Goal: Transaction & Acquisition: Purchase product/service

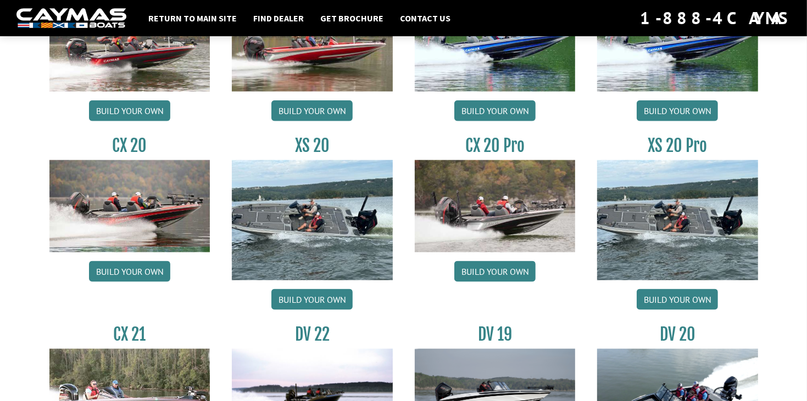
scroll to position [1022, 0]
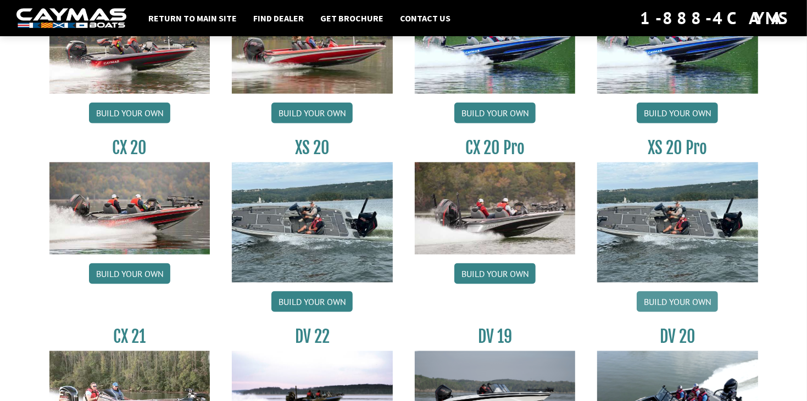
click at [666, 299] on link "Build your own" at bounding box center [676, 302] width 81 height 21
click at [579, 188] on div "CX 20 Pro Build your own" at bounding box center [495, 228] width 183 height 180
click at [475, 278] on link "Build your own" at bounding box center [494, 274] width 81 height 21
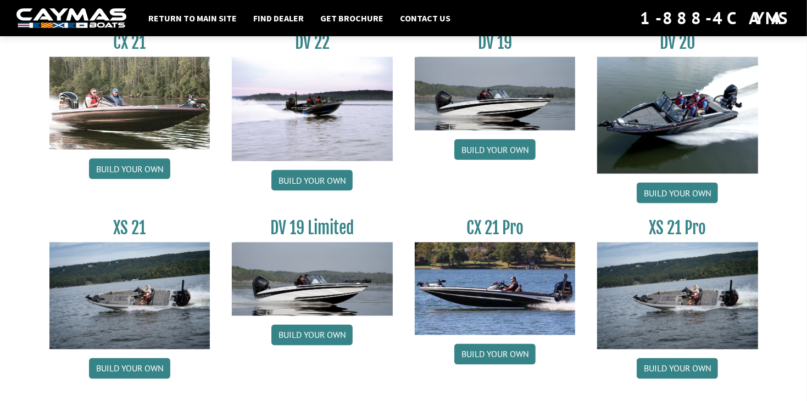
scroll to position [1349, 0]
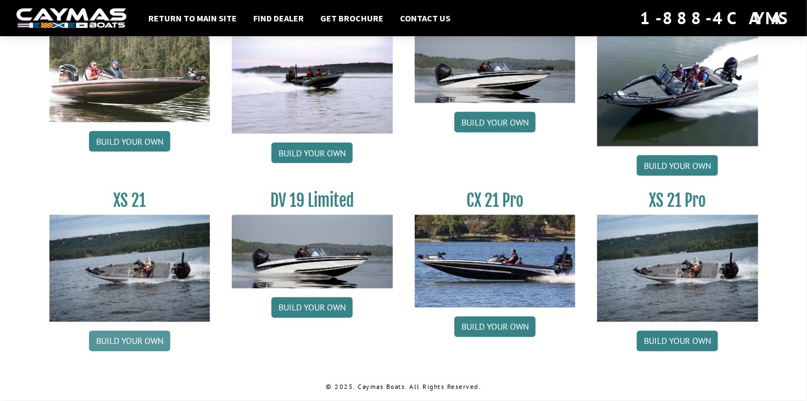
click at [148, 341] on link "Build your own" at bounding box center [129, 341] width 81 height 21
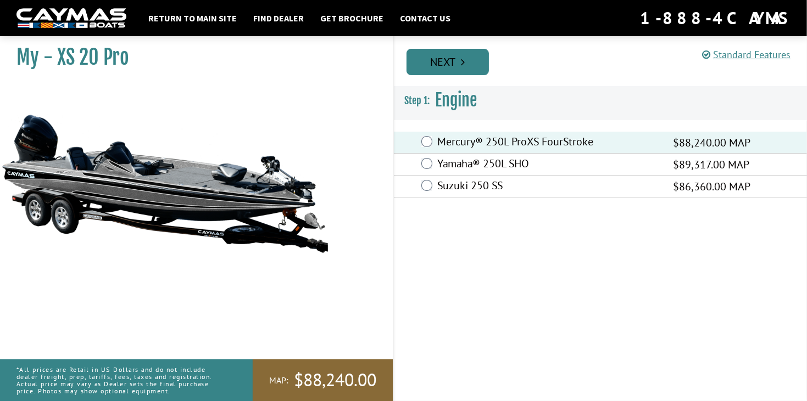
click at [444, 62] on link "Next" at bounding box center [447, 62] width 82 height 26
click at [448, 62] on link "Next" at bounding box center [447, 62] width 82 height 26
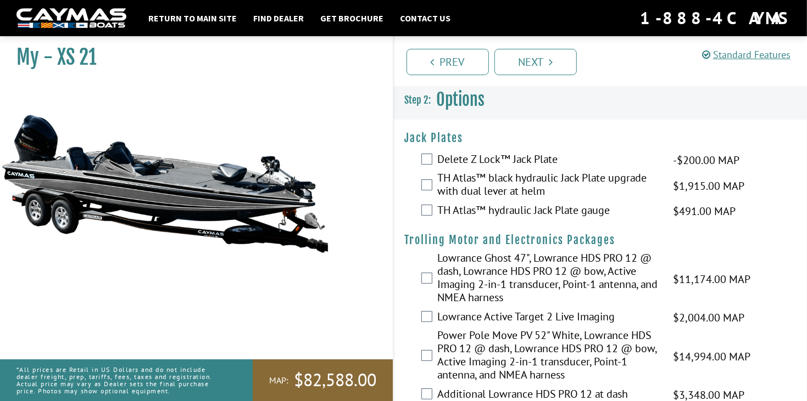
click at [478, 185] on label "TH Atlas™ black hydraulic Jack Plate upgrade with dual lever at helm" at bounding box center [548, 185] width 222 height 29
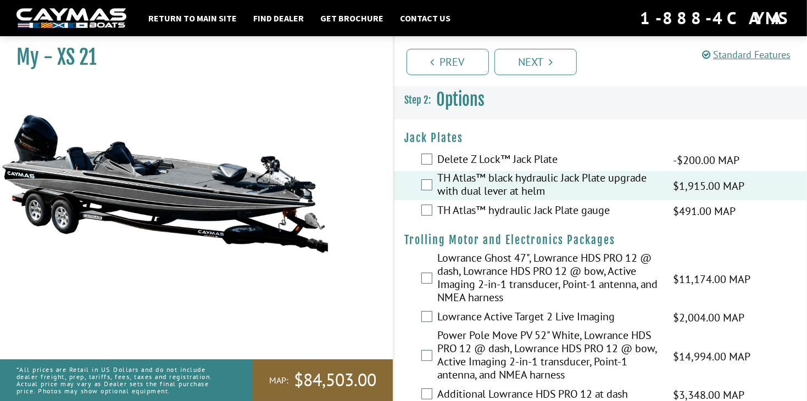
click at [488, 216] on label "TH Atlas™ hydraulic Jack Plate gauge" at bounding box center [548, 212] width 222 height 16
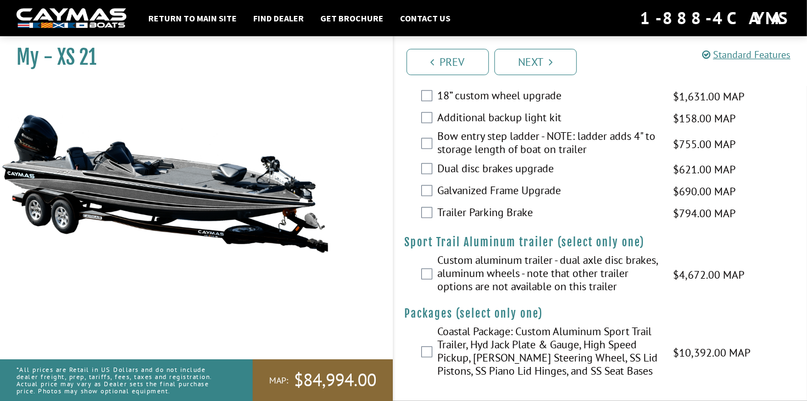
scroll to position [1803, 0]
click at [466, 214] on label "Trailer Parking Brake" at bounding box center [548, 214] width 222 height 16
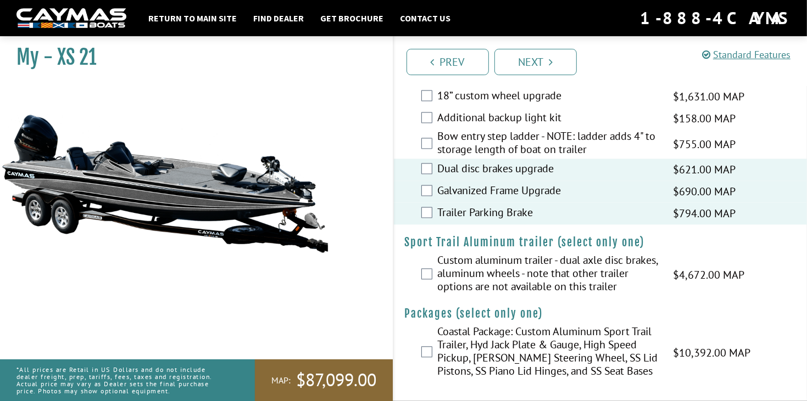
click at [425, 152] on div "Bow entry step ladder - NOTE: ladder adds 4" to storage length of boat on trail…" at bounding box center [600, 144] width 413 height 29
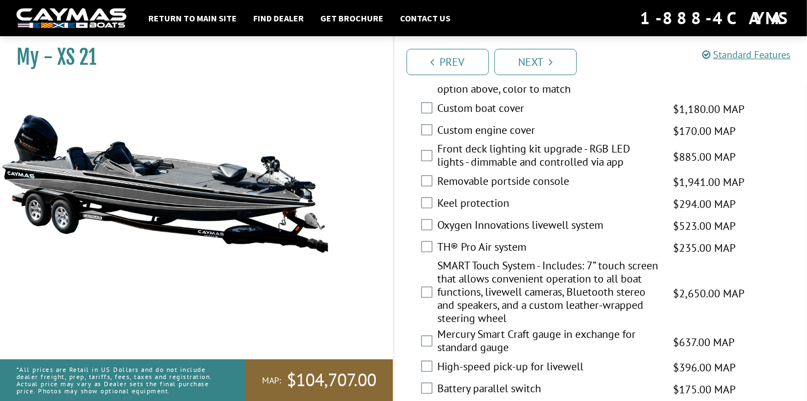
scroll to position [1211, 0]
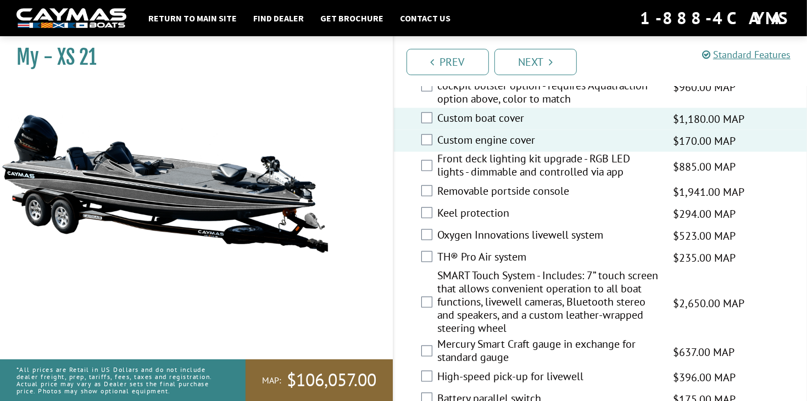
click at [432, 181] on div "Front deck lighting kit upgrade - RGB LED lights - dimmable and controlled via …" at bounding box center [600, 166] width 413 height 29
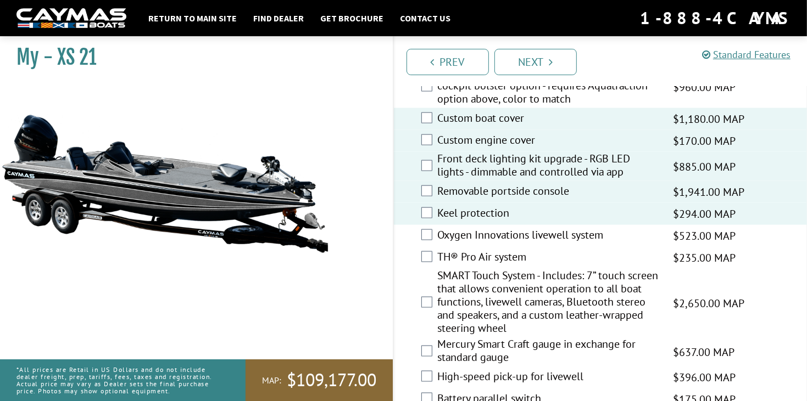
click at [421, 247] on div "Oxygen Innovations livewell system $523.00 MAP $618.00 MSRP" at bounding box center [600, 236] width 413 height 22
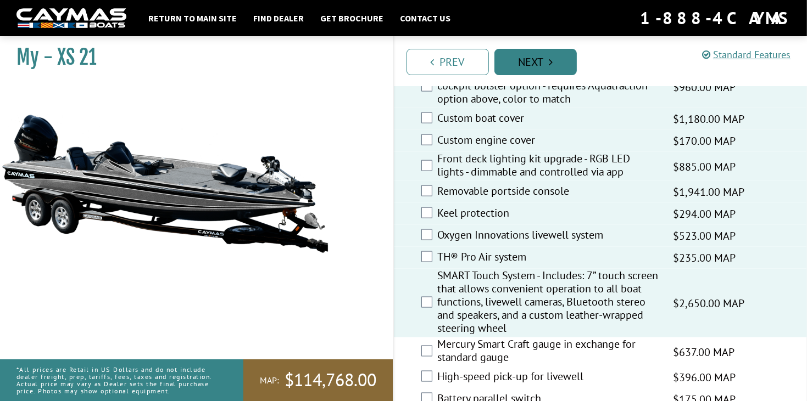
click at [528, 68] on link "Next" at bounding box center [535, 62] width 82 height 26
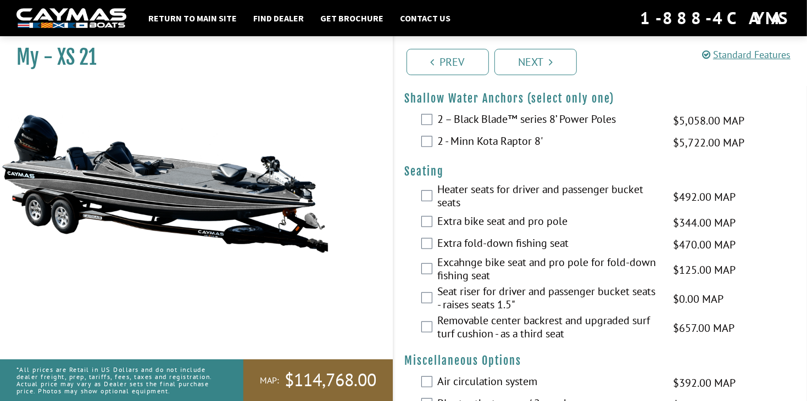
scroll to position [774, 0]
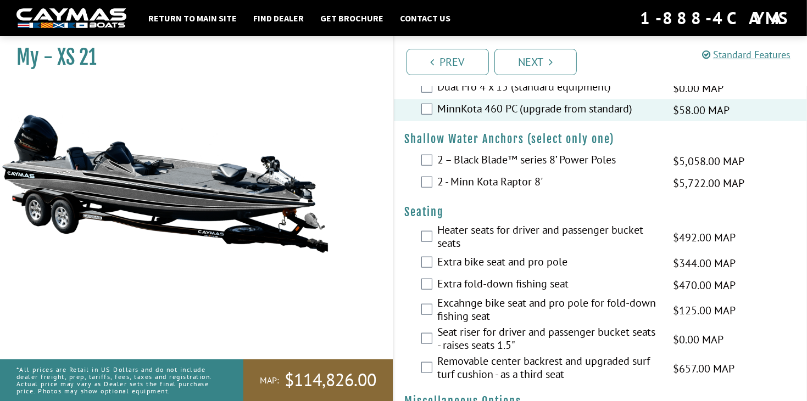
click at [427, 172] on div "2 – Black Blade™ series 8’ Power Poles $5,058.00 MAP $5,972.00 MSRP" at bounding box center [600, 161] width 413 height 22
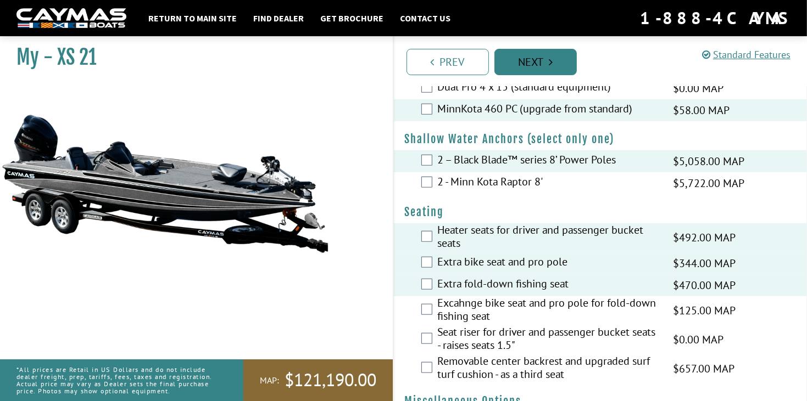
click at [550, 70] on link "Next" at bounding box center [535, 62] width 82 height 26
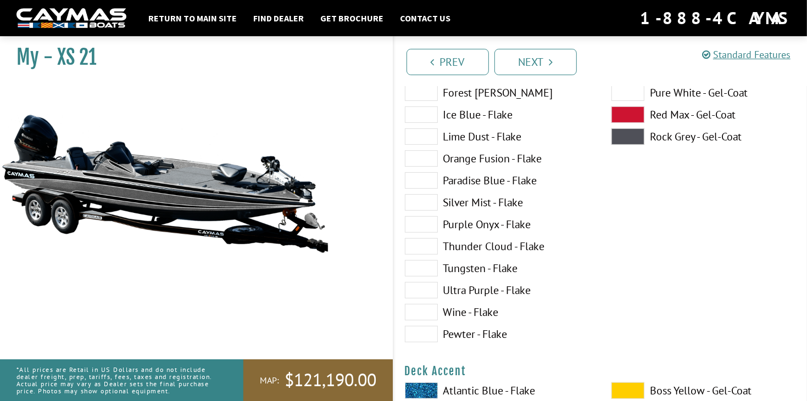
scroll to position [219, 0]
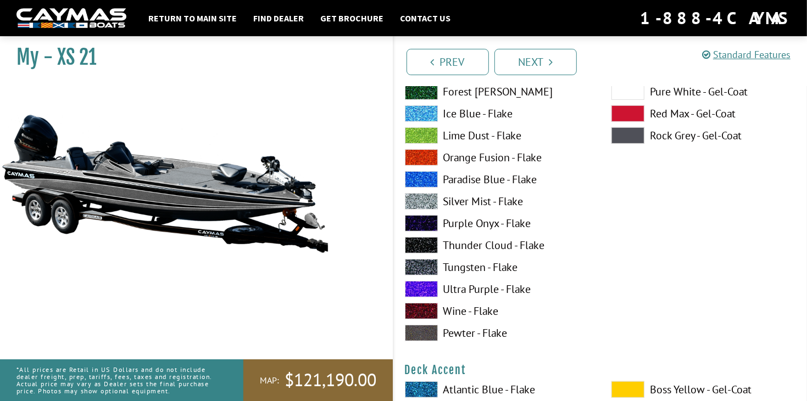
click at [449, 268] on label "Tungsten - Flake" at bounding box center [497, 267] width 185 height 16
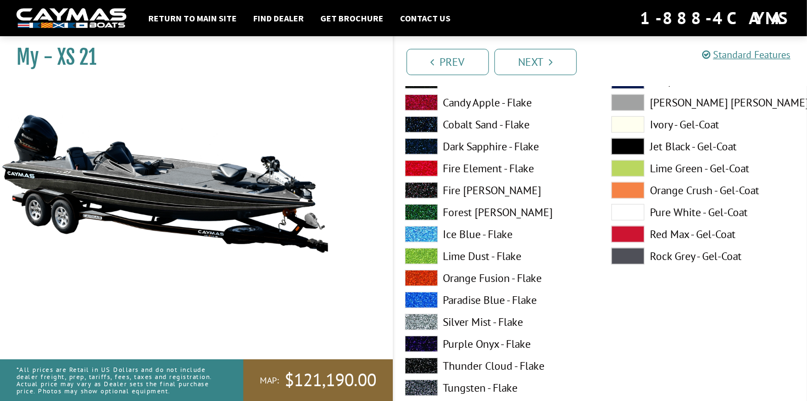
scroll to position [571, 0]
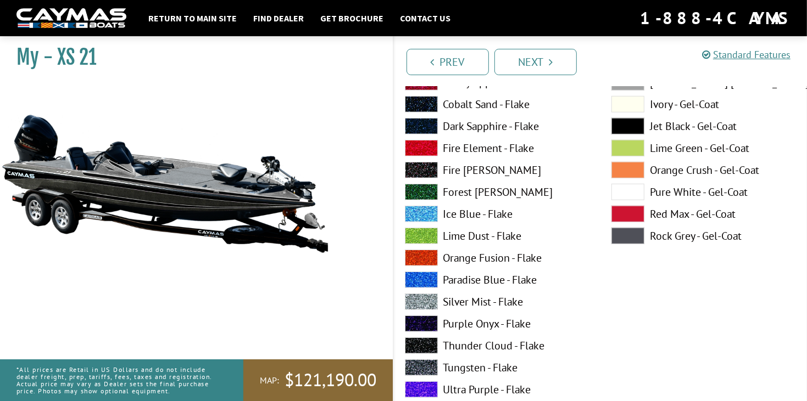
click at [420, 366] on span at bounding box center [421, 368] width 33 height 16
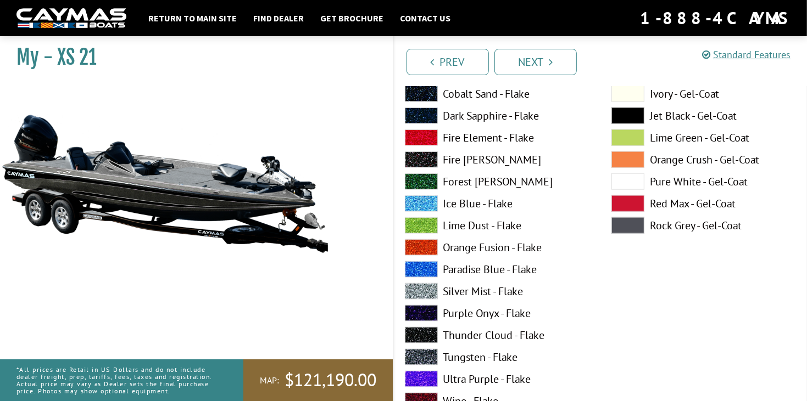
scroll to position [1054, 0]
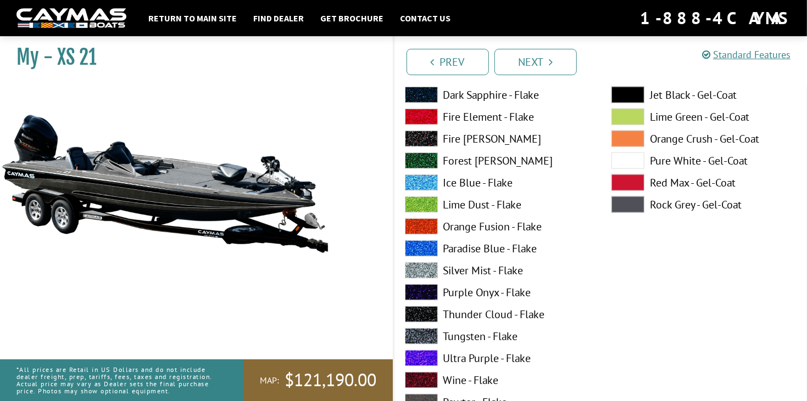
click at [426, 332] on span at bounding box center [421, 336] width 33 height 16
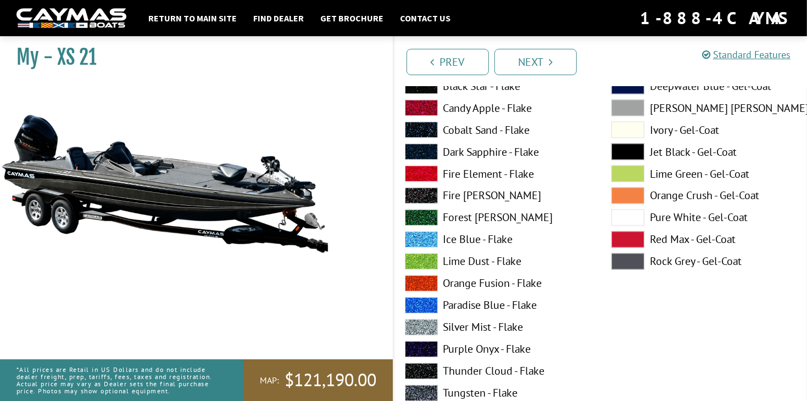
scroll to position [1471, 0]
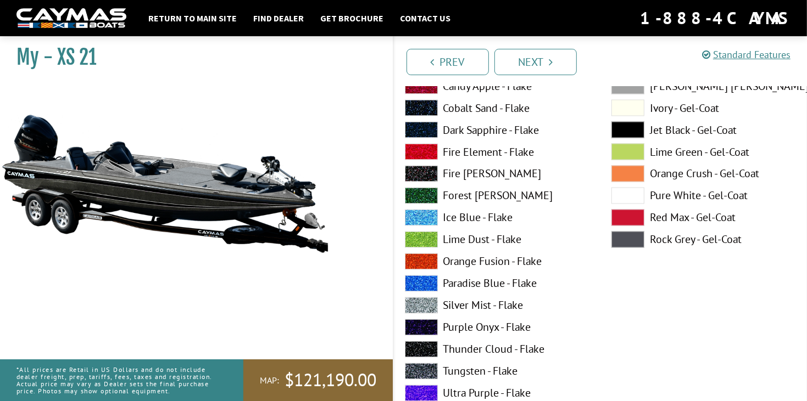
click at [413, 373] on span at bounding box center [421, 372] width 33 height 16
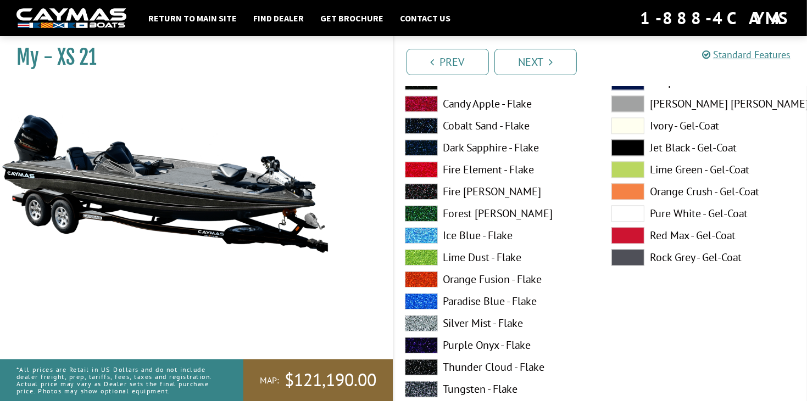
scroll to position [1910, 0]
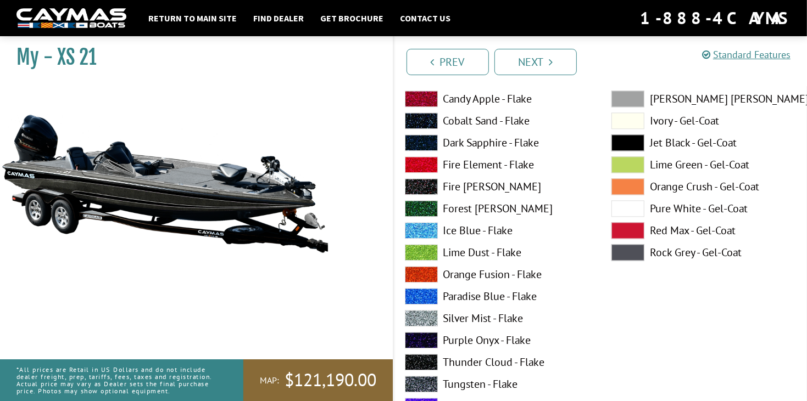
click at [410, 381] on span at bounding box center [421, 384] width 33 height 16
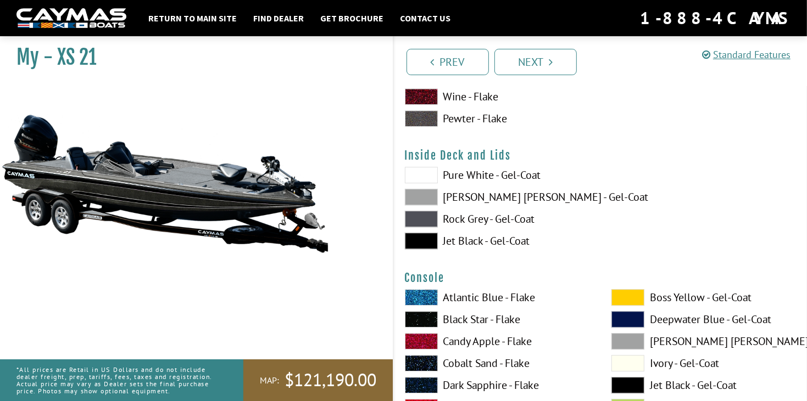
scroll to position [2305, 0]
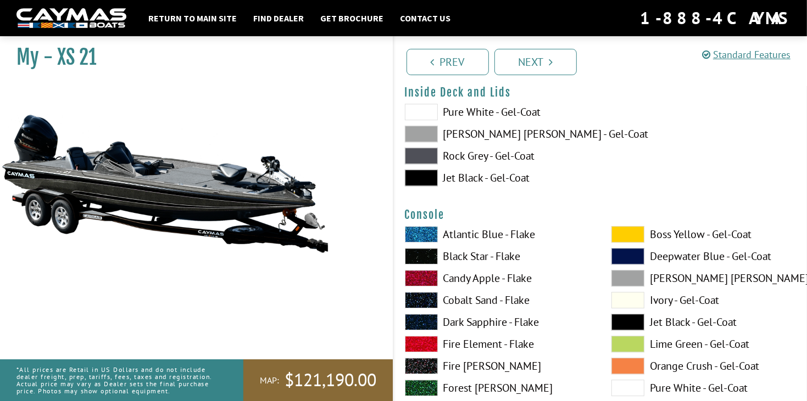
click at [434, 133] on span at bounding box center [421, 134] width 33 height 16
click at [421, 136] on span at bounding box center [421, 134] width 33 height 16
click at [423, 156] on span at bounding box center [421, 156] width 33 height 16
click at [421, 174] on span at bounding box center [421, 178] width 33 height 16
click at [418, 155] on span at bounding box center [421, 156] width 33 height 16
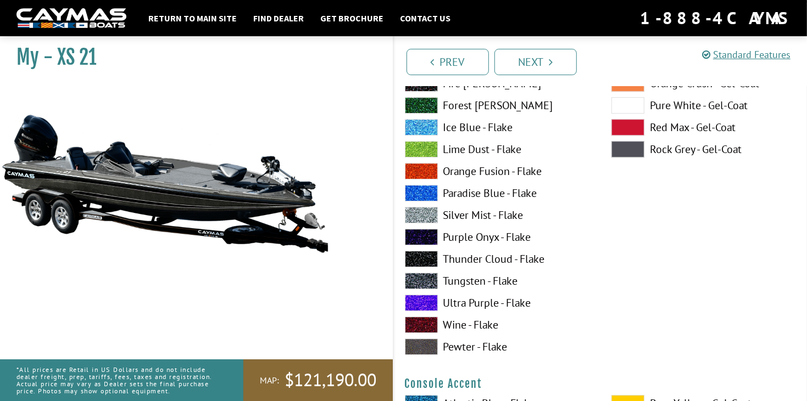
scroll to position [2634, 0]
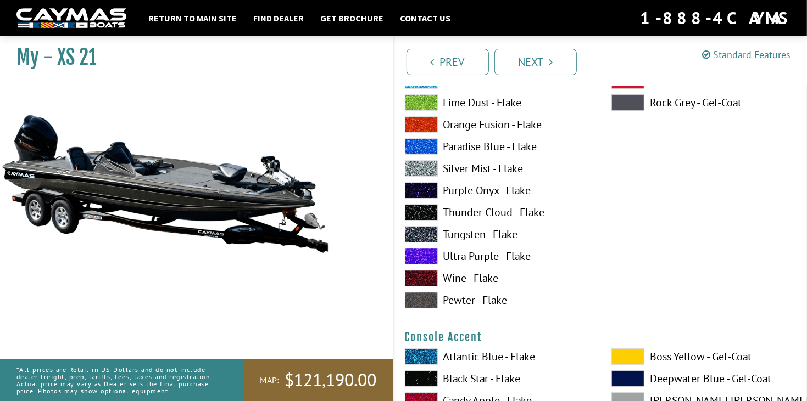
click at [422, 233] on span at bounding box center [421, 234] width 33 height 16
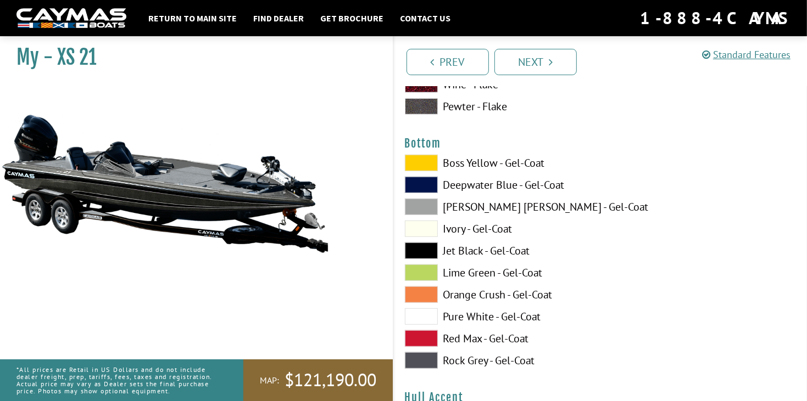
scroll to position [3754, 0]
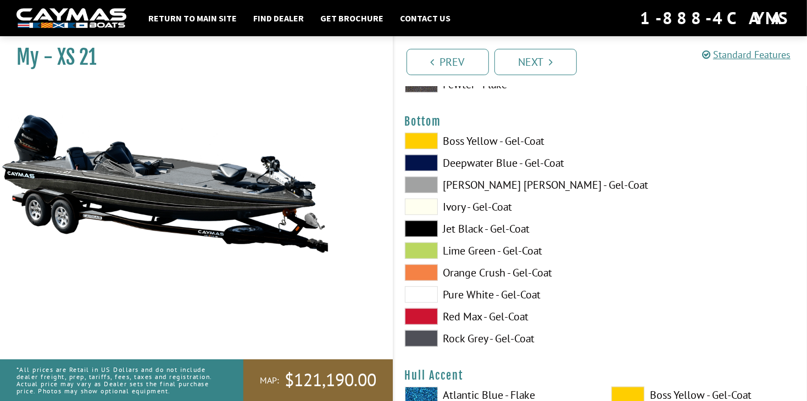
click at [444, 338] on label "Rock Grey - Gel-Coat" at bounding box center [497, 339] width 185 height 16
click at [459, 182] on label "[PERSON_NAME] [PERSON_NAME] - Gel-Coat" at bounding box center [497, 185] width 185 height 16
click at [438, 224] on label "Jet Black - Gel-Coat" at bounding box center [497, 229] width 185 height 16
click at [544, 68] on link "Next" at bounding box center [535, 62] width 82 height 26
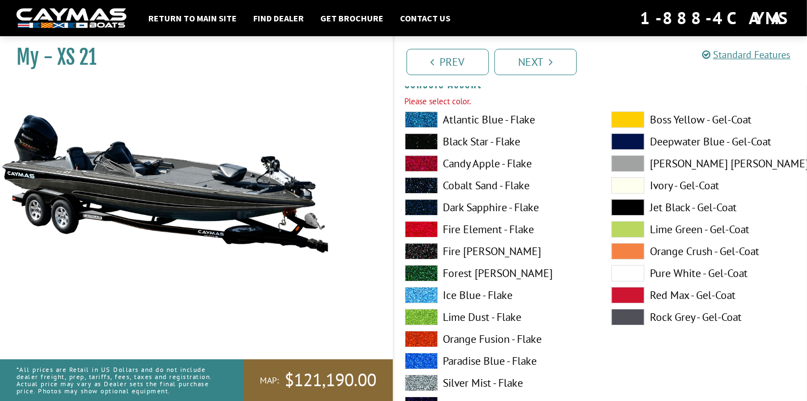
scroll to position [2870, 0]
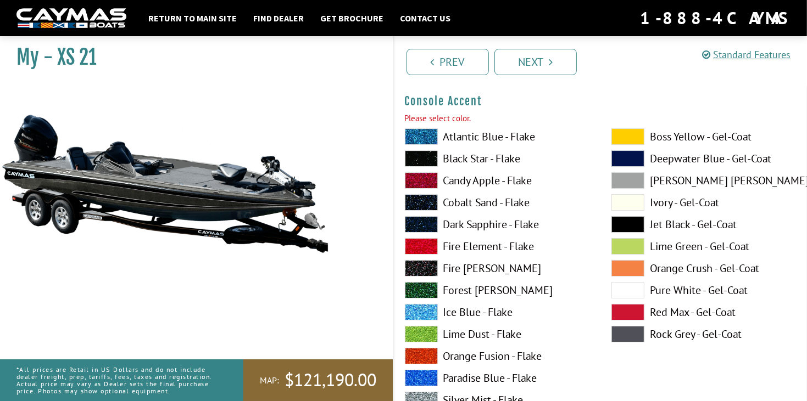
click at [658, 177] on label "[PERSON_NAME] [PERSON_NAME] - Gel-Coat" at bounding box center [703, 180] width 185 height 16
click at [538, 69] on link "Next" at bounding box center [535, 62] width 82 height 26
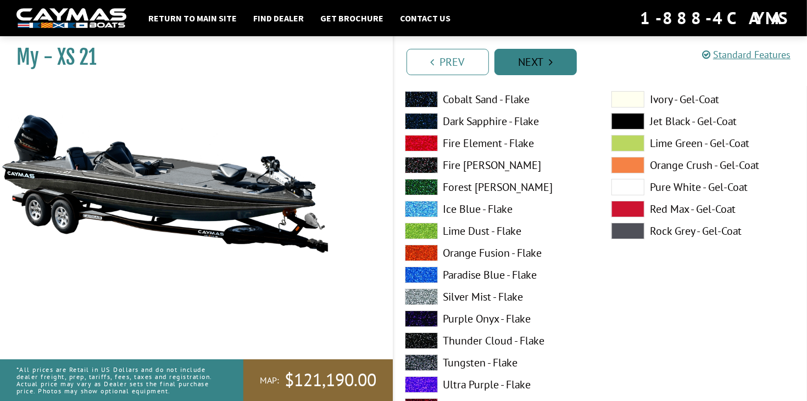
click at [538, 69] on link "Next" at bounding box center [535, 62] width 82 height 26
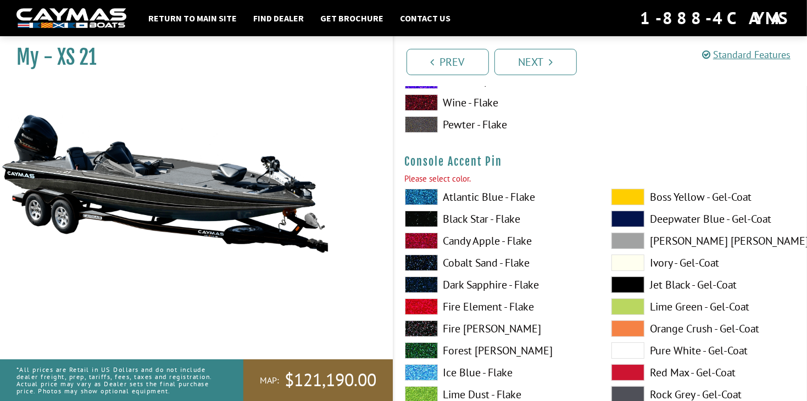
scroll to position [3322, 0]
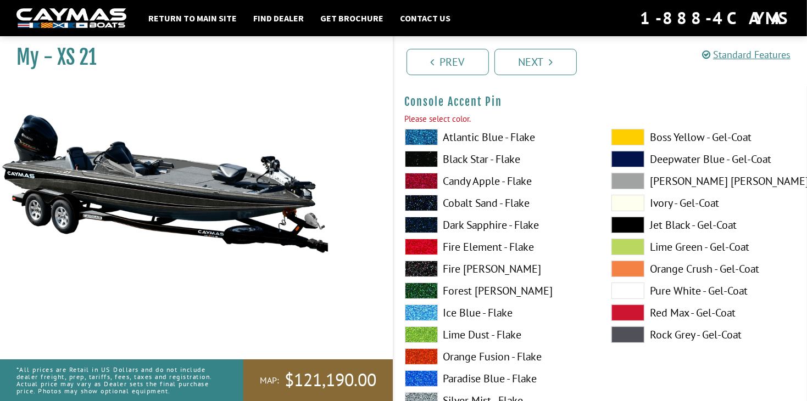
click at [515, 200] on label "Cobalt Sand - Flake" at bounding box center [497, 203] width 185 height 16
click at [537, 55] on link "Next" at bounding box center [535, 62] width 82 height 26
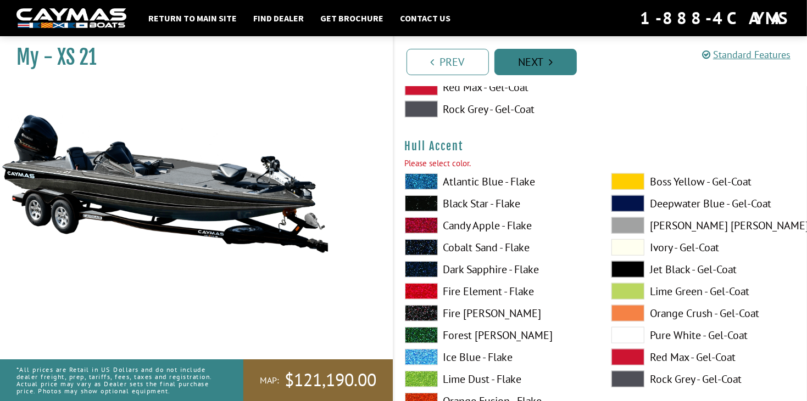
scroll to position [4027, 0]
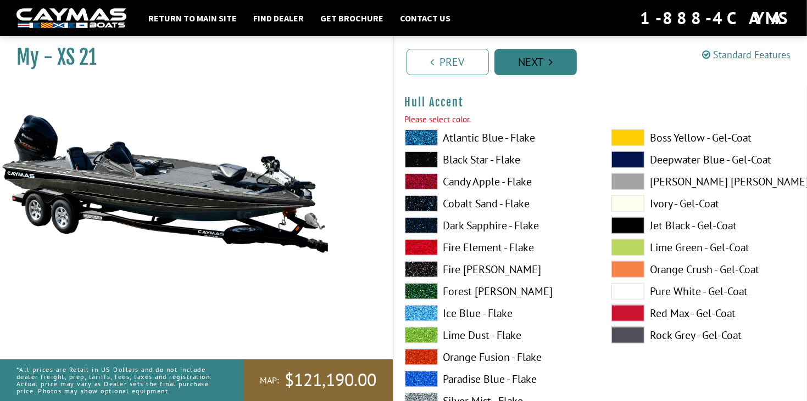
click at [538, 57] on link "Next" at bounding box center [535, 62] width 82 height 26
click at [469, 241] on label "Fire Element - Flake" at bounding box center [497, 247] width 185 height 16
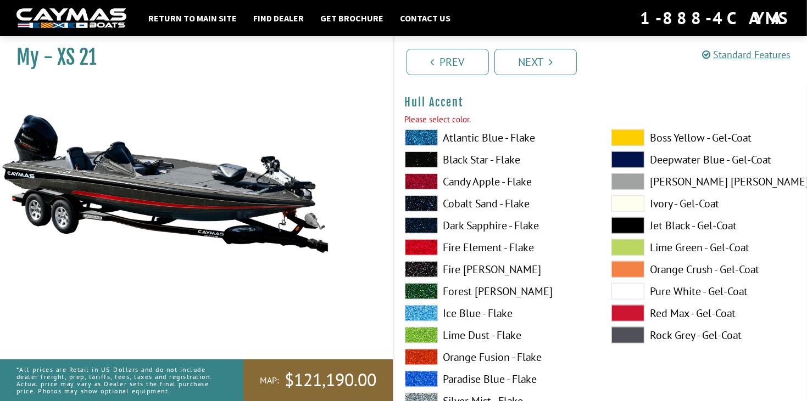
click at [465, 204] on label "Cobalt Sand - Flake" at bounding box center [497, 203] width 185 height 16
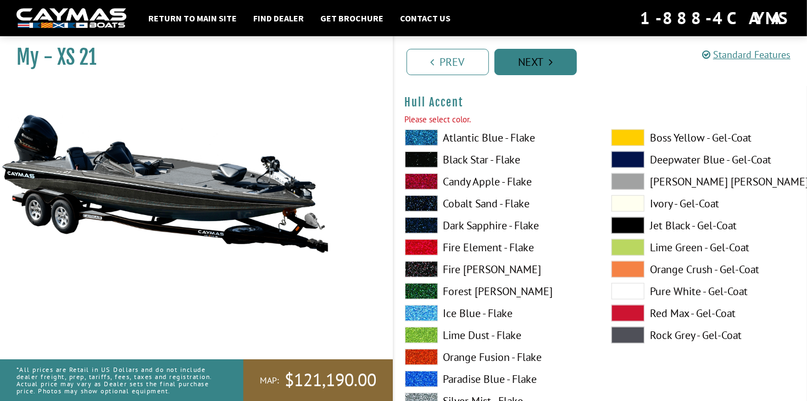
click at [560, 64] on link "Next" at bounding box center [535, 62] width 82 height 26
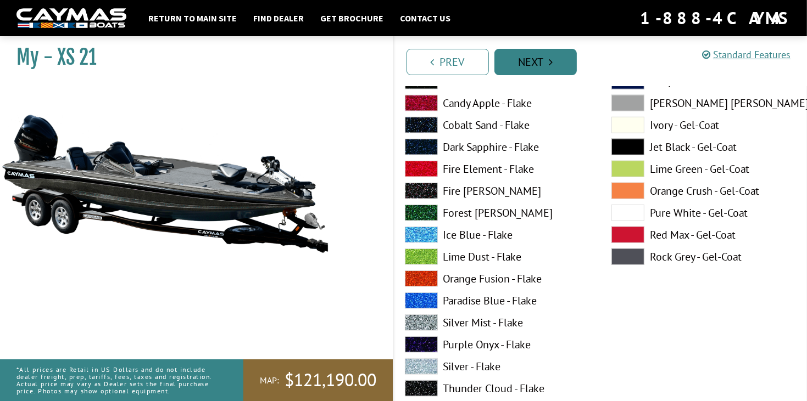
click at [542, 66] on link "Next" at bounding box center [535, 62] width 82 height 26
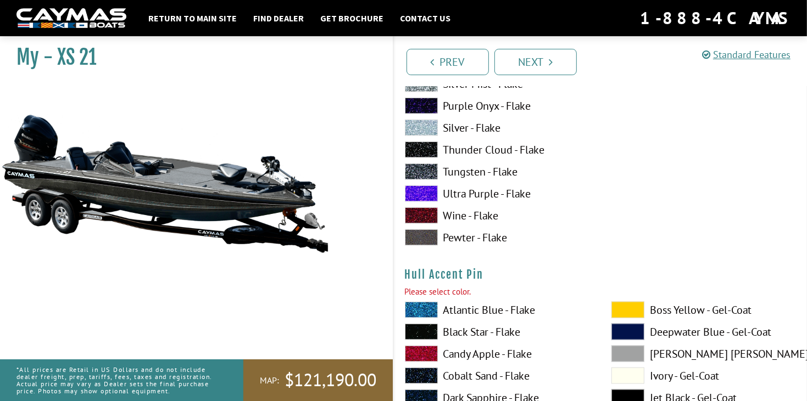
scroll to position [4501, 0]
